Goal: Check status

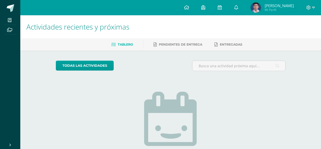
click at [273, 6] on span "[PERSON_NAME]" at bounding box center [279, 5] width 29 height 5
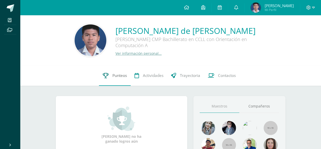
click at [121, 77] on span "Punteos" at bounding box center [120, 75] width 14 height 5
